Goal: Information Seeking & Learning: Understand process/instructions

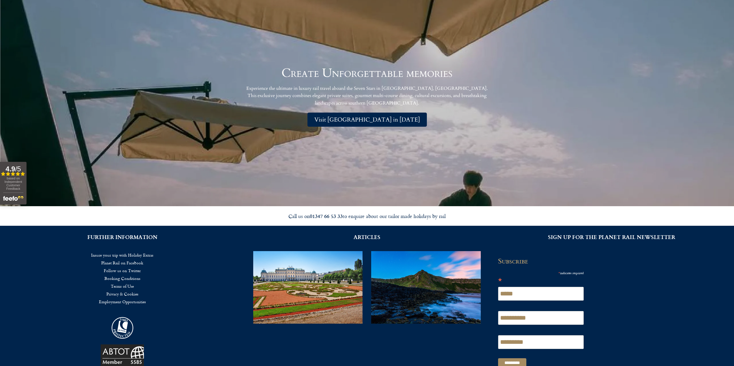
scroll to position [1997, 0]
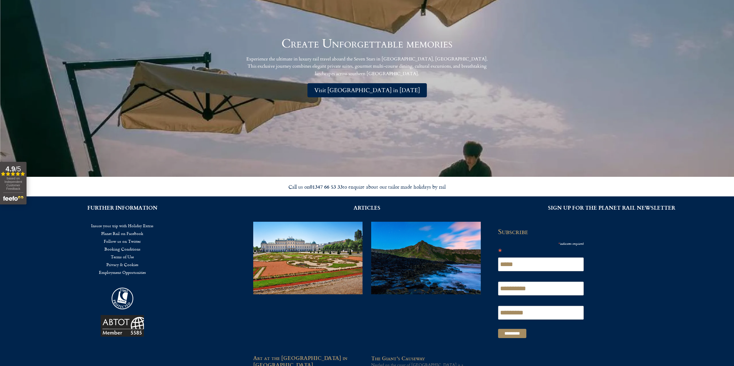
click at [134, 227] on link "Insure your trip with Holiday Extras" at bounding box center [122, 226] width 227 height 8
click at [121, 250] on link "Booking Conditions" at bounding box center [122, 249] width 227 height 8
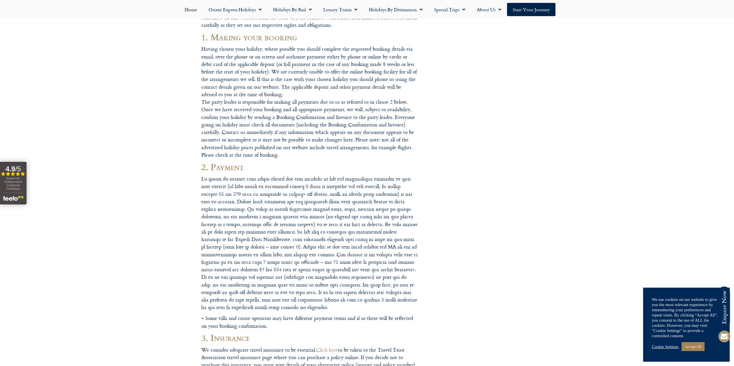
scroll to position [96, 0]
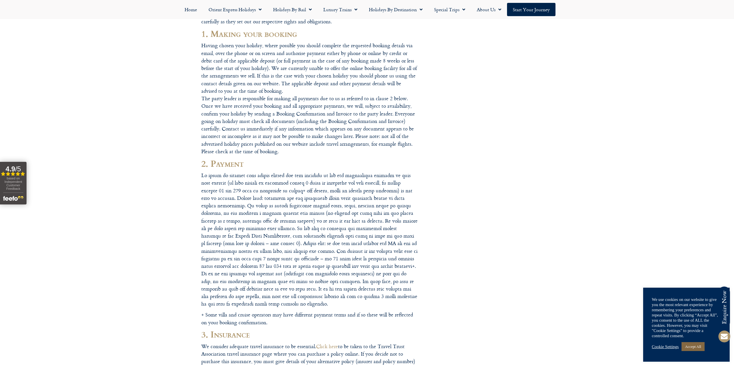
click at [690, 348] on link "Accept All" at bounding box center [692, 347] width 23 height 9
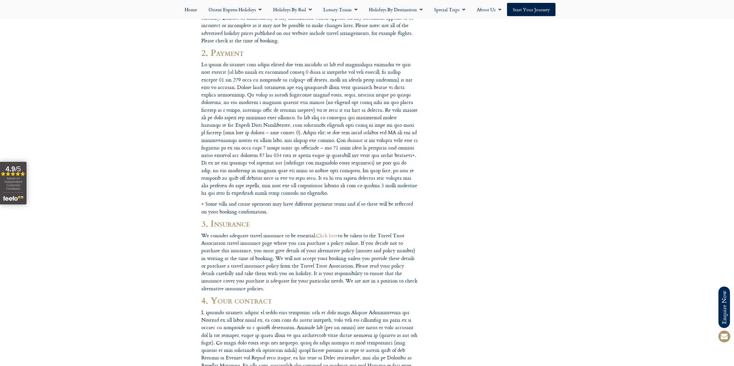
scroll to position [231, 0]
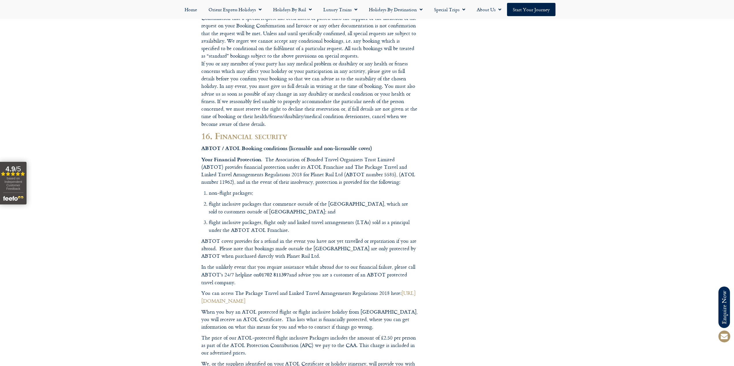
scroll to position [3383, 0]
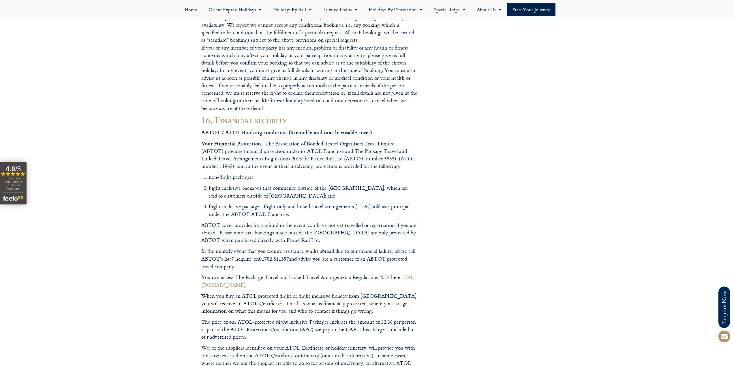
drag, startPoint x: 329, startPoint y: 263, endPoint x: 305, endPoint y: 264, distance: 24.2
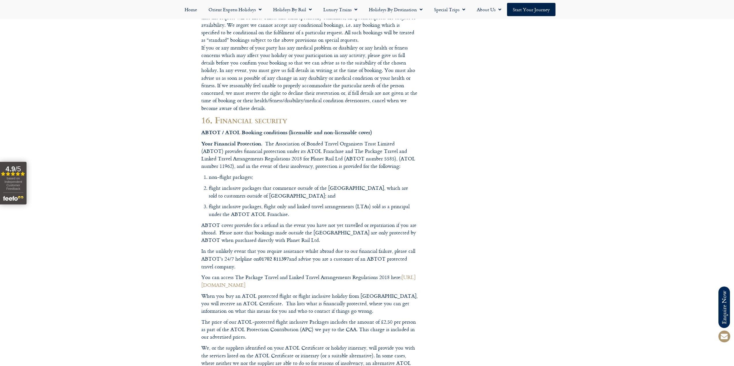
drag, startPoint x: 305, startPoint y: 264, endPoint x: 350, endPoint y: 265, distance: 45.0
drag, startPoint x: 330, startPoint y: 263, endPoint x: 452, endPoint y: 235, distance: 125.4
drag, startPoint x: 202, startPoint y: 264, endPoint x: 240, endPoint y: 265, distance: 39.0
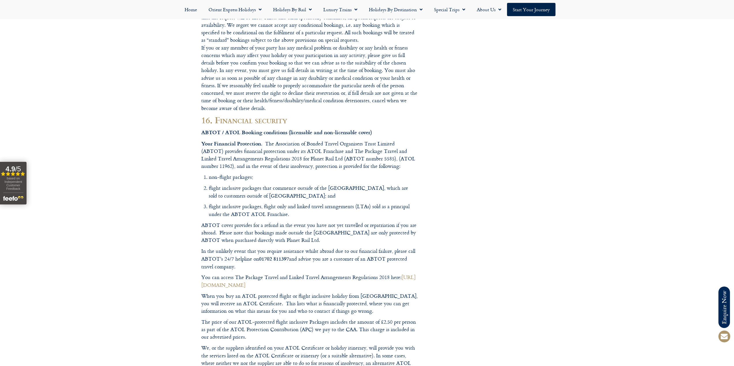
drag, startPoint x: 342, startPoint y: 268, endPoint x: 204, endPoint y: 264, distance: 138.5
drag, startPoint x: 337, startPoint y: 263, endPoint x: 208, endPoint y: 263, distance: 128.6
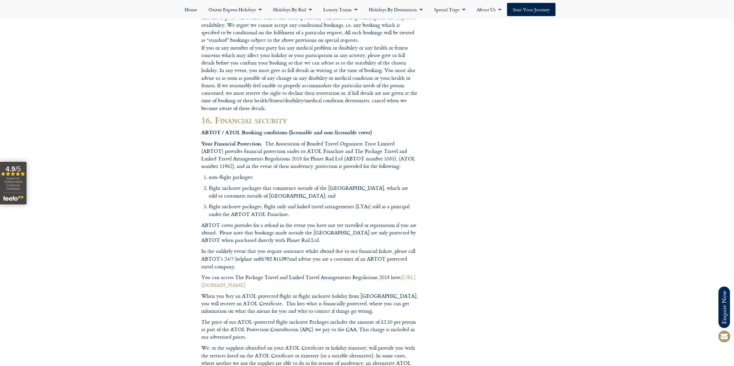
drag, startPoint x: 209, startPoint y: 266, endPoint x: 331, endPoint y: 265, distance: 122.0
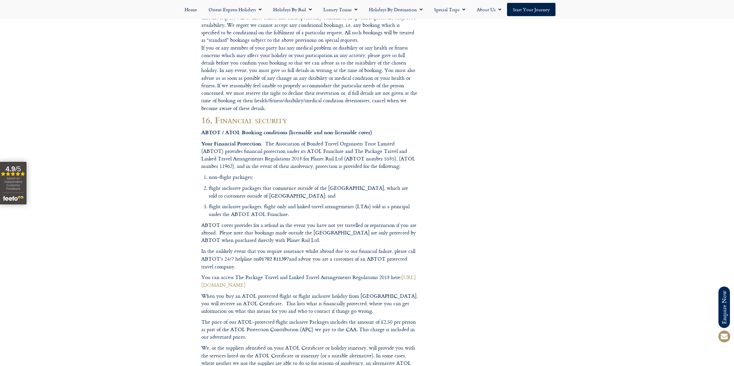
drag, startPoint x: 314, startPoint y: 264, endPoint x: 437, endPoint y: 253, distance: 123.3
drag, startPoint x: 208, startPoint y: 262, endPoint x: 191, endPoint y: 267, distance: 17.4
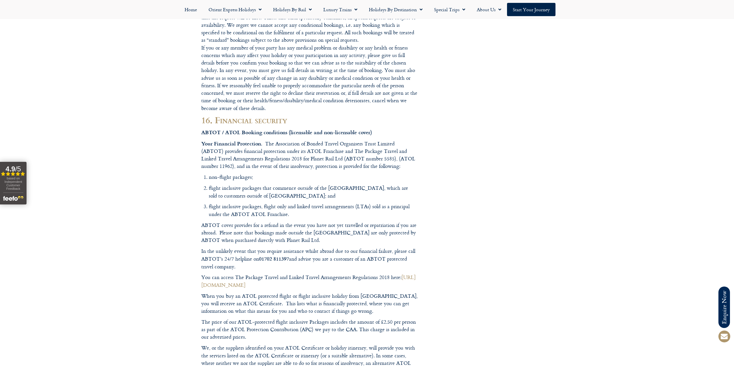
drag, startPoint x: 202, startPoint y: 264, endPoint x: 291, endPoint y: 264, distance: 89.1
